Goal: Task Accomplishment & Management: Use online tool/utility

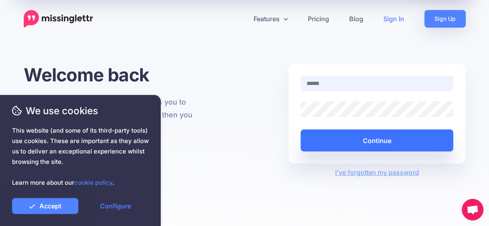
type input "**********"
click at [393, 133] on button "Continue" at bounding box center [376, 141] width 153 height 22
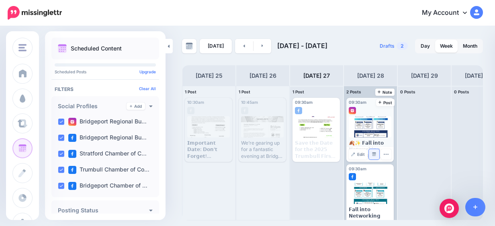
click at [369, 151] on link "Manage Dates" at bounding box center [374, 154] width 10 height 10
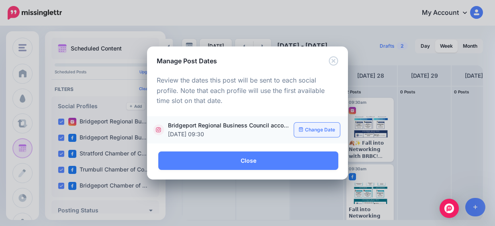
click at [325, 133] on link "Change Date" at bounding box center [317, 130] width 46 height 14
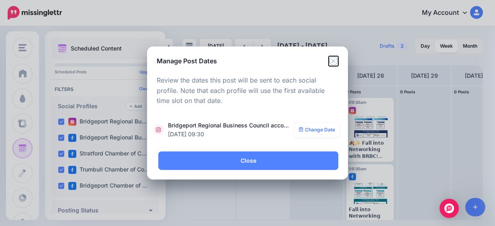
click at [328, 62] on icon "Close" at bounding box center [333, 61] width 10 height 10
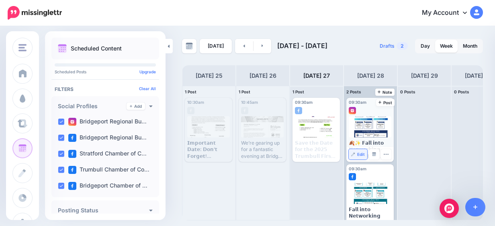
click at [357, 158] on link "Edit" at bounding box center [358, 154] width 18 height 10
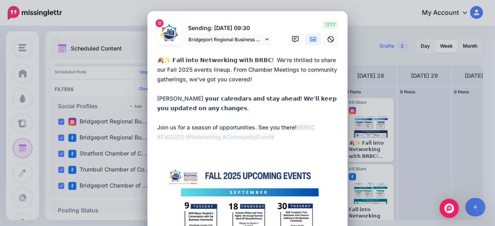
drag, startPoint x: 170, startPoint y: 62, endPoint x: 151, endPoint y: 59, distance: 19.0
click at [151, 59] on div "Loading Sending: [DATE] 09:30 Bridgeport Regional Business Council account" at bounding box center [247, 216] width 200 height 411
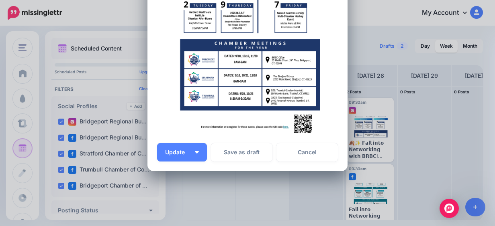
scroll to position [256, 0]
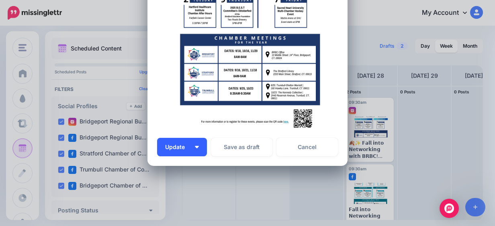
type textarea "**********"
click at [197, 148] on button "Update" at bounding box center [182, 147] width 50 height 18
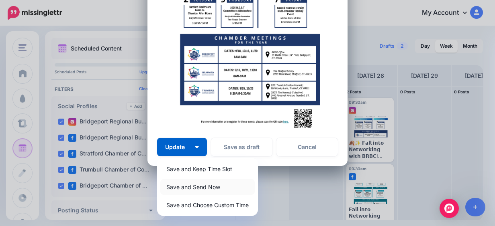
click at [213, 187] on link "Save and Send Now" at bounding box center [207, 187] width 94 height 16
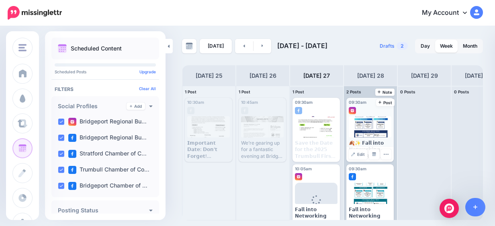
scroll to position [13, 0]
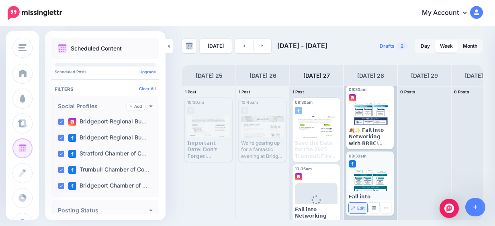
click at [361, 209] on span "Edit" at bounding box center [361, 208] width 8 height 4
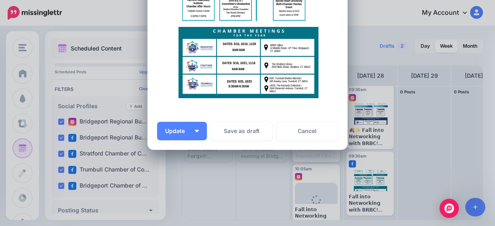
scroll to position [387, 0]
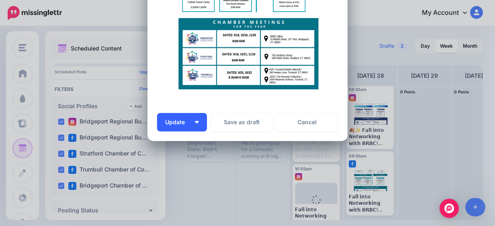
click at [194, 126] on button "Update" at bounding box center [182, 122] width 50 height 18
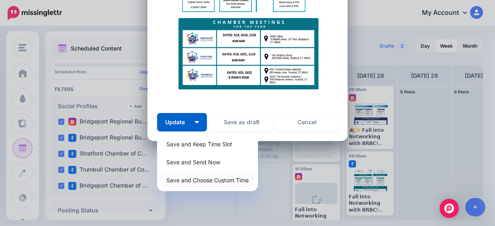
click at [212, 179] on link "Save and Choose Custom Time" at bounding box center [207, 181] width 94 height 16
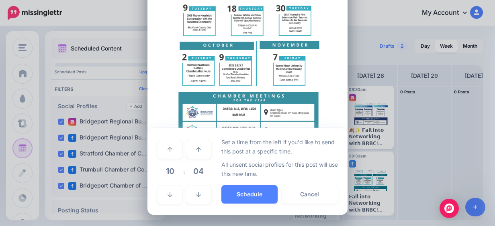
scroll to position [313, 0]
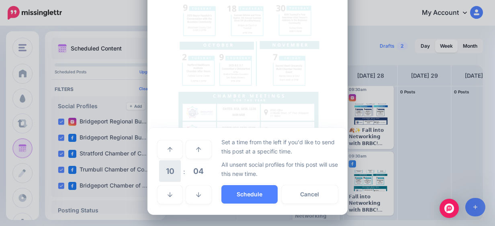
click at [169, 171] on span "10" at bounding box center [170, 172] width 22 height 22
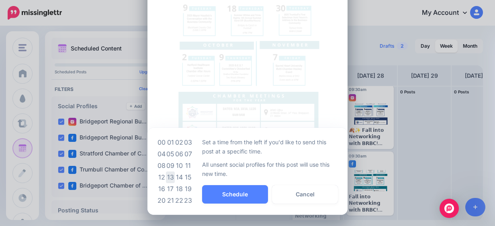
click at [169, 178] on td "13" at bounding box center [170, 178] width 9 height 12
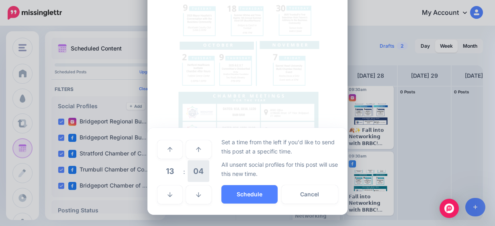
click at [203, 172] on span "04" at bounding box center [199, 172] width 22 height 22
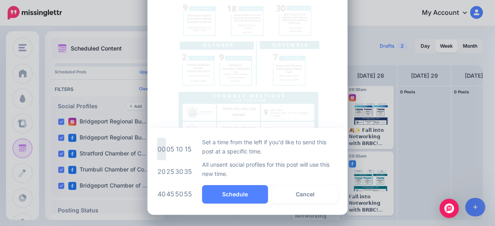
click at [160, 149] on td "00" at bounding box center [161, 149] width 9 height 22
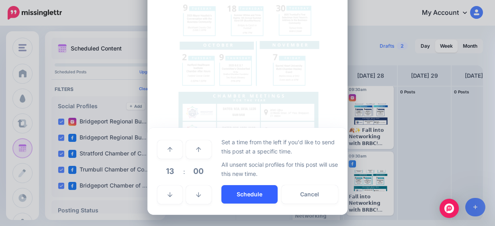
click at [249, 194] on button "Schedule" at bounding box center [249, 195] width 56 height 18
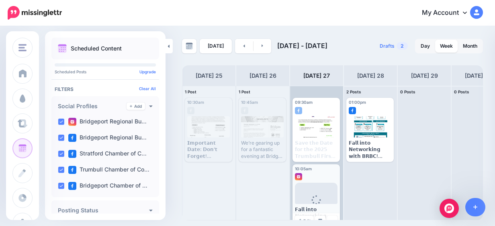
scroll to position [13, 0]
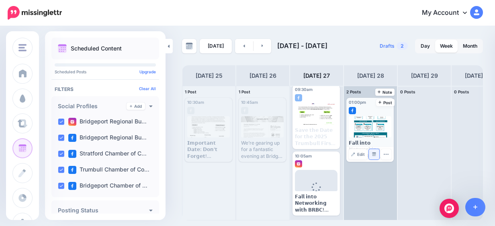
click at [373, 153] on img at bounding box center [374, 155] width 4 height 4
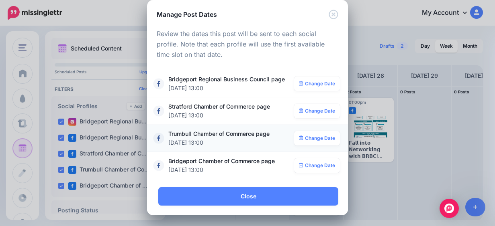
scroll to position [11, 0]
click at [306, 85] on link "Change Date" at bounding box center [317, 84] width 46 height 14
click at [329, 10] on icon "Close" at bounding box center [332, 14] width 9 height 9
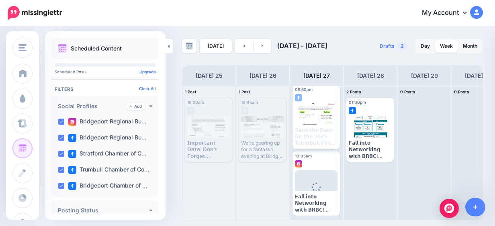
scroll to position [0, 0]
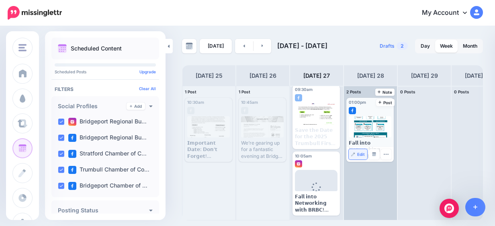
click at [361, 154] on span "Edit" at bounding box center [361, 155] width 8 height 4
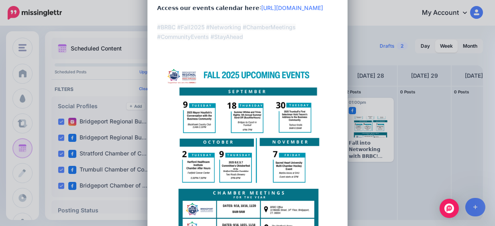
scroll to position [389, 0]
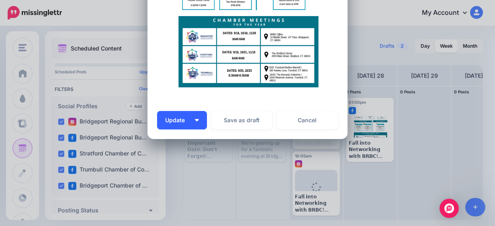
click at [196, 122] on button "Update" at bounding box center [182, 120] width 50 height 18
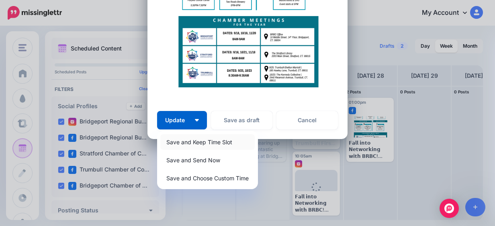
click at [232, 144] on link "Save and Keep Time Slot" at bounding box center [207, 143] width 94 height 16
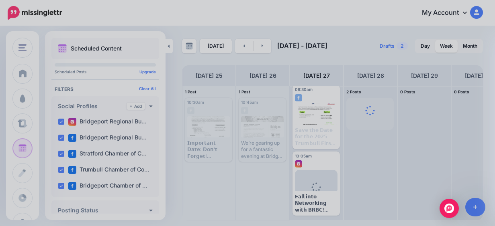
scroll to position [313, 0]
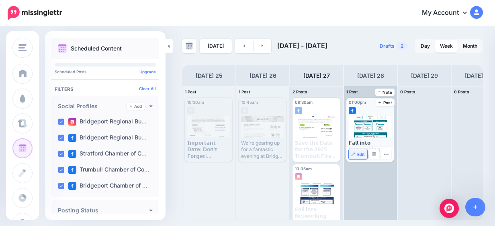
click at [364, 153] on span "Edit" at bounding box center [361, 155] width 8 height 4
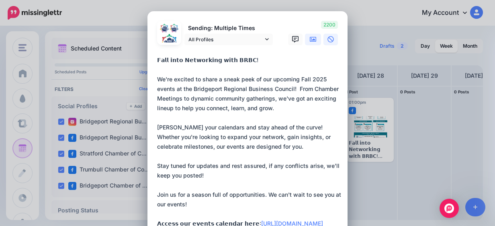
click at [332, 43] on link at bounding box center [330, 40] width 14 height 12
click at [313, 40] on link at bounding box center [313, 40] width 16 height 12
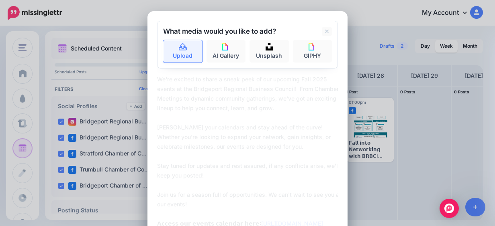
click at [186, 51] on link "Upload" at bounding box center [182, 51] width 39 height 22
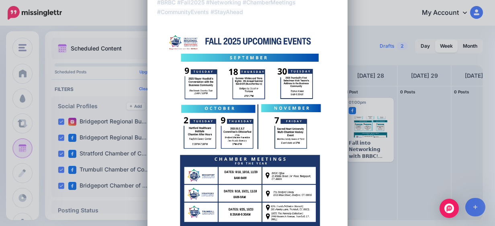
scroll to position [389, 0]
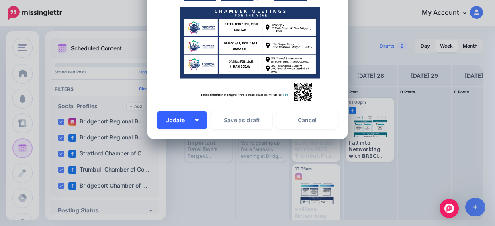
click at [186, 128] on button "Update" at bounding box center [182, 120] width 50 height 18
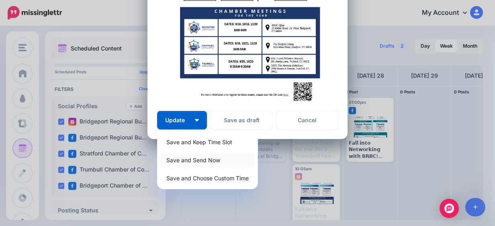
click at [218, 156] on link "Save and Send Now" at bounding box center [207, 161] width 94 height 16
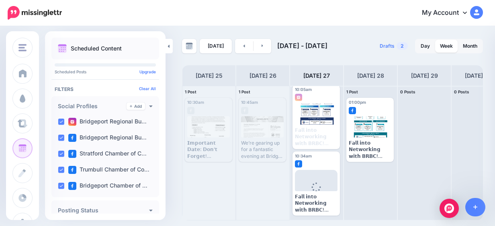
scroll to position [0, 0]
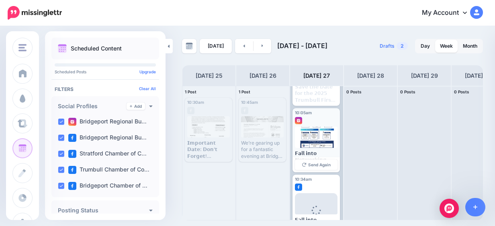
scroll to position [80, 0]
